Goal: Task Accomplishment & Management: Manage account settings

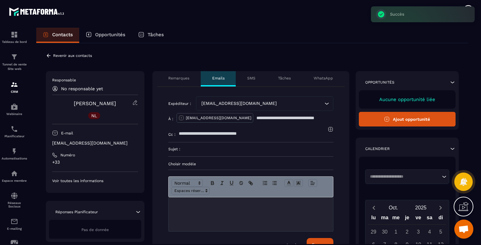
scroll to position [2913, 0]
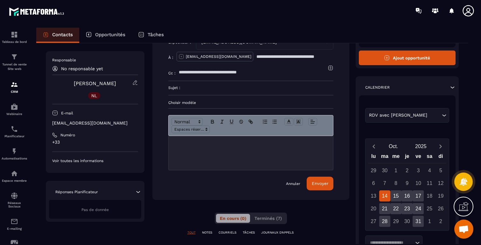
click at [93, 86] on link "[PERSON_NAME]" at bounding box center [95, 83] width 42 height 6
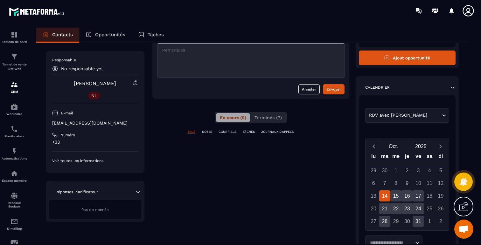
click at [62, 33] on p "Contacts" at bounding box center [62, 35] width 21 height 6
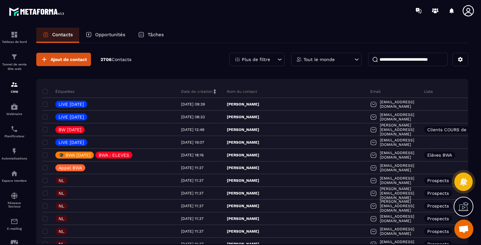
click at [386, 63] on input at bounding box center [408, 59] width 80 height 13
paste input "**********"
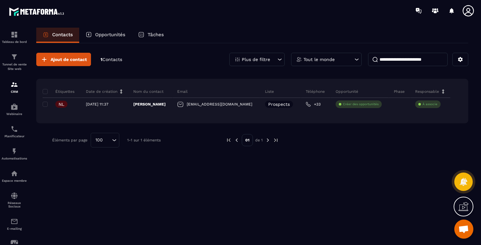
drag, startPoint x: 390, startPoint y: 61, endPoint x: 369, endPoint y: 60, distance: 21.0
click at [369, 60] on input "**********" at bounding box center [408, 59] width 80 height 13
click at [394, 59] on input "**********" at bounding box center [408, 59] width 80 height 13
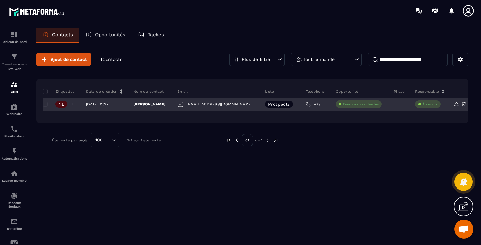
type input "**********"
click at [73, 104] on icon at bounding box center [73, 104] width 3 height 3
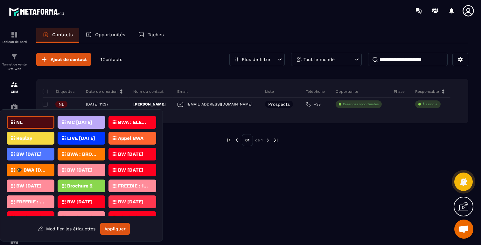
click at [38, 124] on div "NL" at bounding box center [31, 122] width 48 height 13
click at [133, 123] on p "BWA : ELEVES" at bounding box center [133, 122] width 31 height 4
click at [33, 171] on p "🎓 BWA [DATE]" at bounding box center [31, 170] width 31 height 4
click at [108, 229] on button "Appliquer" at bounding box center [115, 229] width 30 height 12
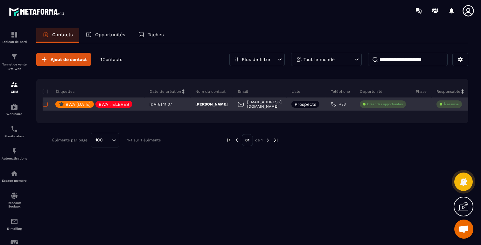
click at [45, 104] on span at bounding box center [45, 104] width 5 height 5
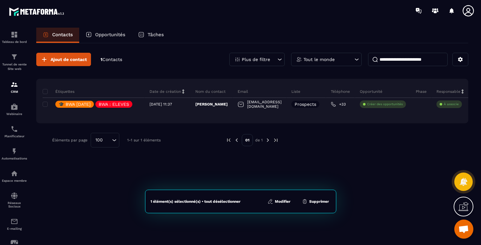
click at [271, 199] on icon at bounding box center [270, 201] width 4 height 4
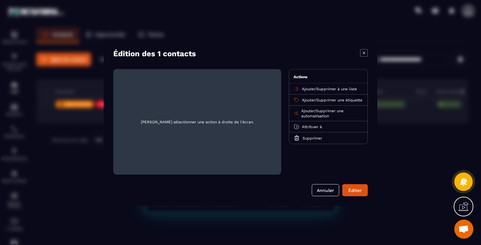
click at [333, 89] on span "Supprimer à une liste" at bounding box center [336, 89] width 40 height 4
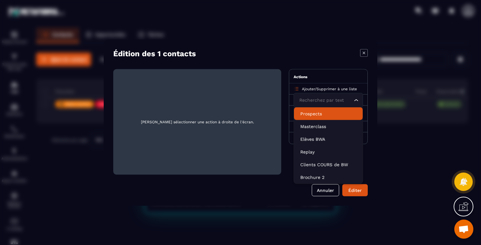
click at [317, 115] on p "Prospects" at bounding box center [328, 113] width 56 height 6
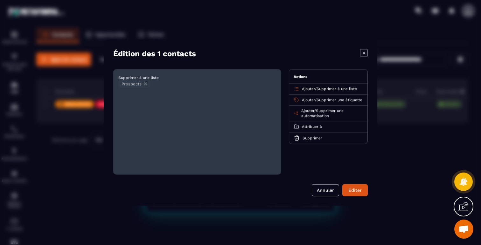
click at [306, 99] on span "Ajouter" at bounding box center [308, 100] width 13 height 4
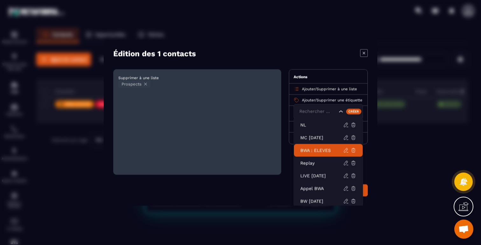
click at [322, 151] on p "BWA : ELEVES" at bounding box center [321, 150] width 43 height 6
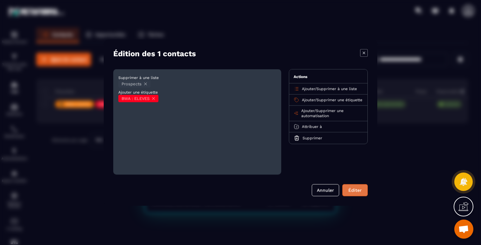
click at [353, 193] on button "Éditer" at bounding box center [354, 190] width 25 height 12
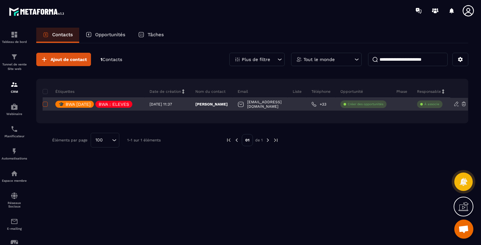
click at [45, 104] on span at bounding box center [45, 104] width 5 height 5
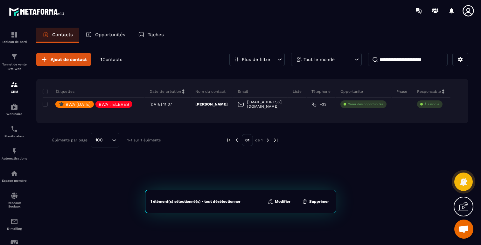
click at [272, 202] on icon at bounding box center [271, 202] width 6 height 6
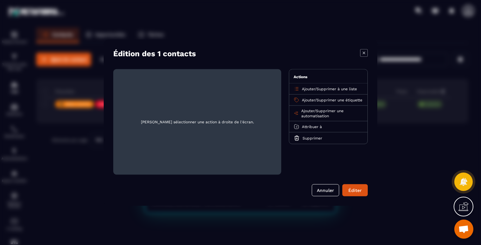
click at [306, 89] on span "Ajouter" at bounding box center [308, 89] width 13 height 4
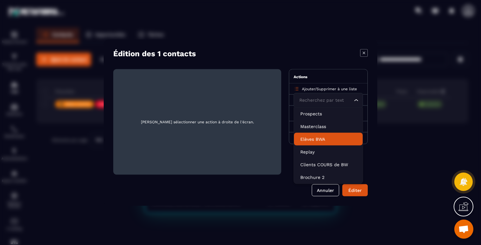
click at [313, 141] on p "Elèves BWA" at bounding box center [328, 139] width 56 height 6
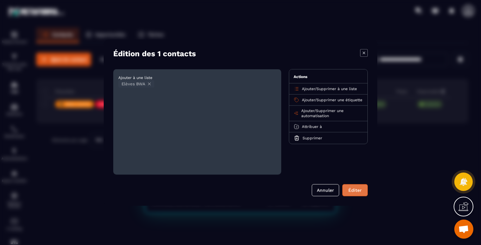
click at [356, 194] on button "Éditer" at bounding box center [354, 190] width 25 height 12
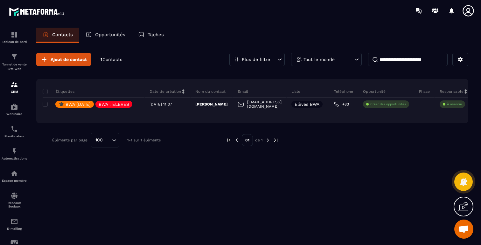
click at [272, 59] on div "Plus de filtre" at bounding box center [256, 59] width 55 height 13
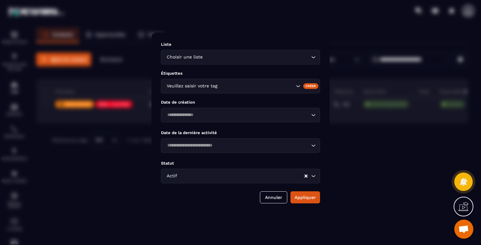
click at [277, 86] on input "Search for option" at bounding box center [257, 86] width 76 height 7
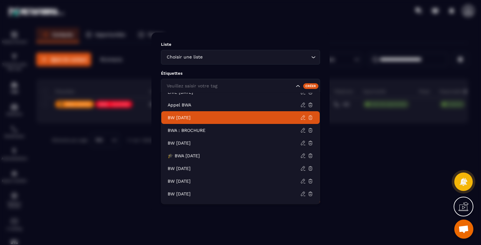
scroll to position [66, 0]
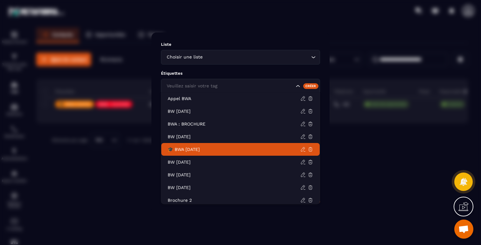
click at [200, 153] on li "🎓 BWA [DATE]" at bounding box center [240, 149] width 158 height 13
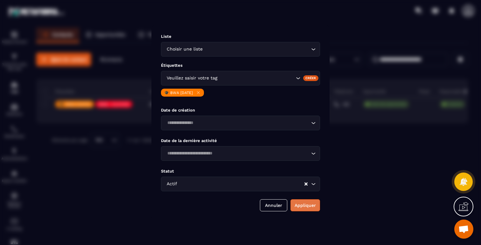
click at [303, 203] on button "Appliquer" at bounding box center [305, 205] width 30 height 12
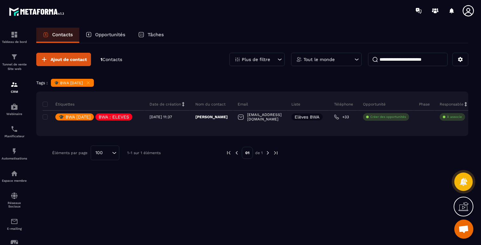
click at [403, 60] on input "**********" at bounding box center [408, 59] width 80 height 13
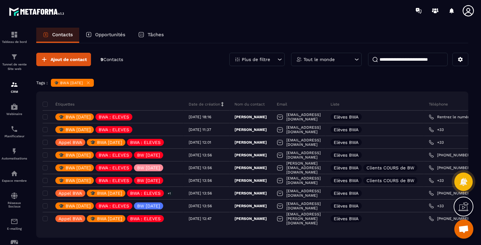
click at [90, 83] on div "🎓 BWA [DATE]" at bounding box center [72, 83] width 43 height 8
click at [91, 83] on icon at bounding box center [88, 82] width 5 height 5
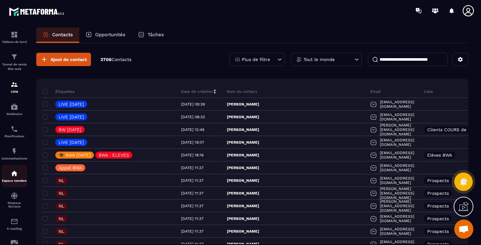
scroll to position [49, 0]
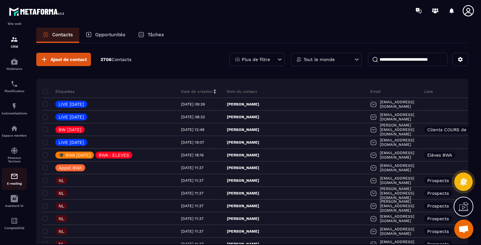
click at [14, 179] on img at bounding box center [14, 177] width 8 height 8
click at [13, 177] on img at bounding box center [14, 177] width 8 height 8
